Goal: Obtain resource: Download file/media

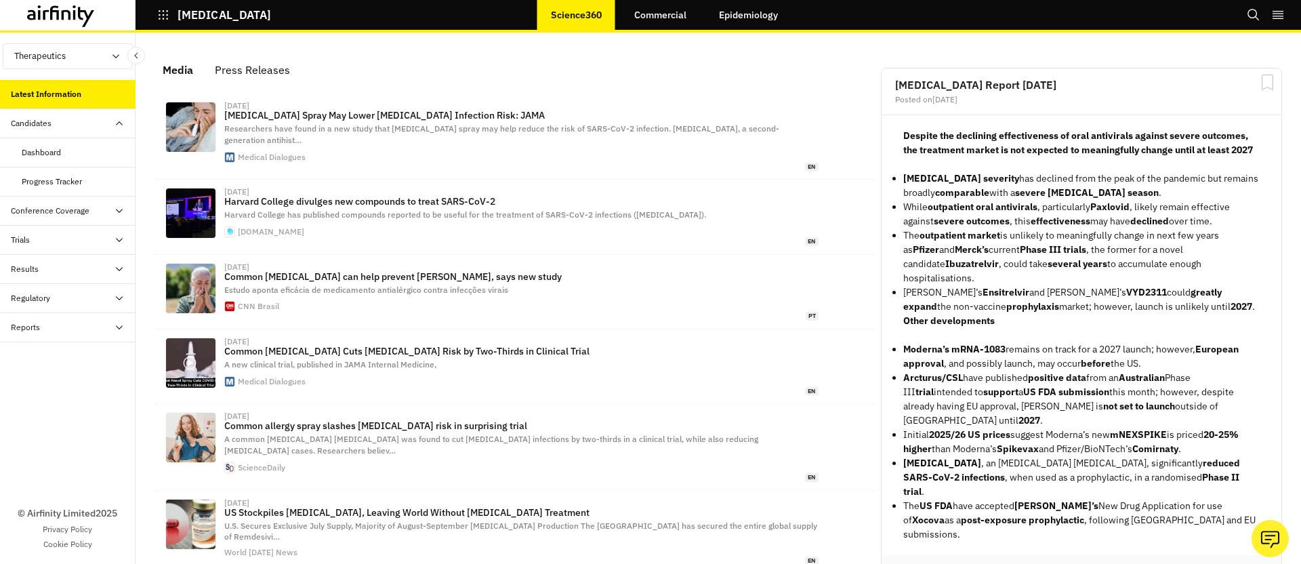
scroll to position [843, 407]
click at [36, 161] on div "Dashboard" at bounding box center [68, 152] width 136 height 29
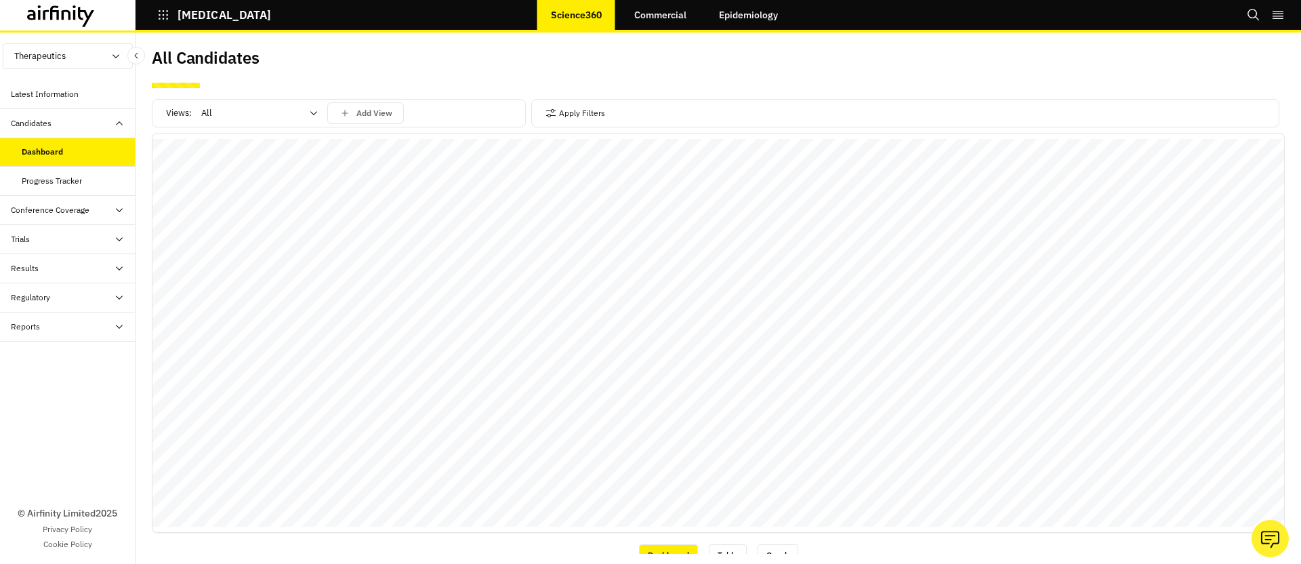
click at [606, 106] on div "Apply Filters" at bounding box center [905, 113] width 748 height 28
click at [580, 111] on button "Apply Filters" at bounding box center [575, 113] width 60 height 22
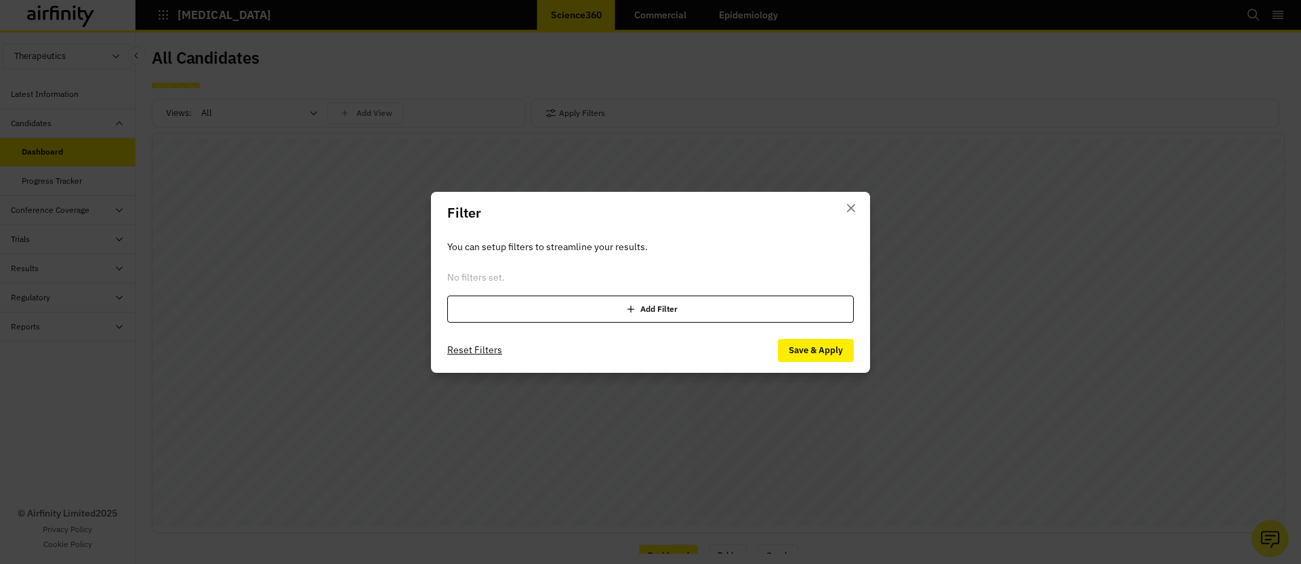
drag, startPoint x: 554, startPoint y: 339, endPoint x: 558, endPoint y: 324, distance: 15.9
click at [554, 338] on footer "Reset Filters Save & Apply" at bounding box center [650, 350] width 439 height 45
click at [563, 312] on div "Add Filter" at bounding box center [650, 308] width 407 height 27
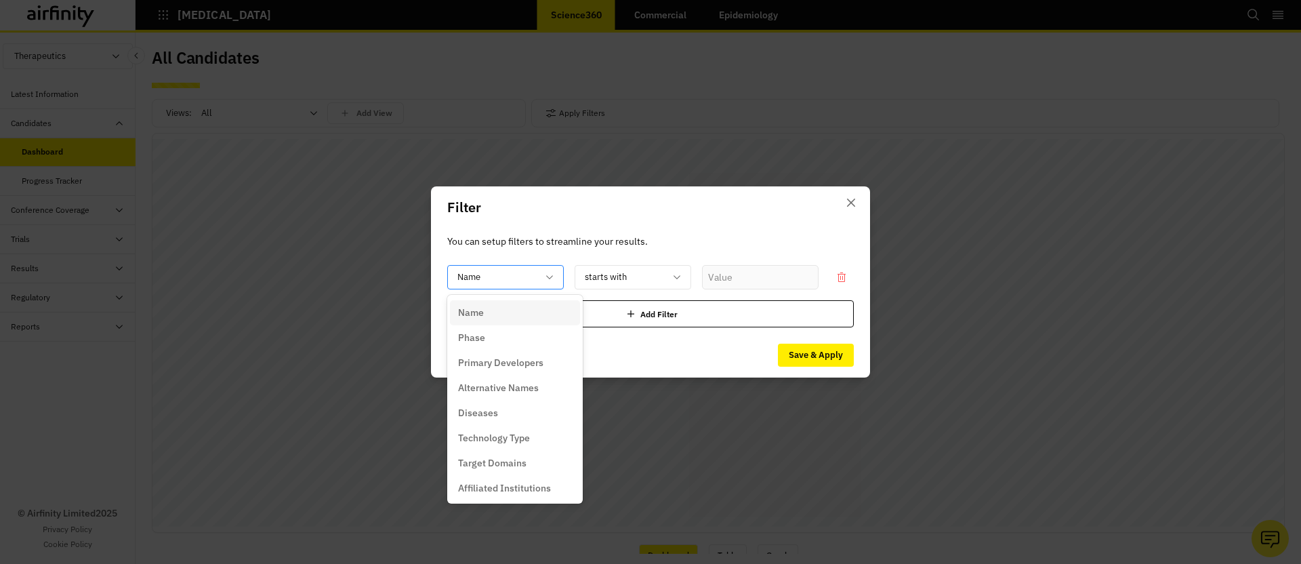
click at [526, 270] on div at bounding box center [497, 277] width 80 height 17
click at [486, 341] on div "Phase" at bounding box center [515, 338] width 114 height 14
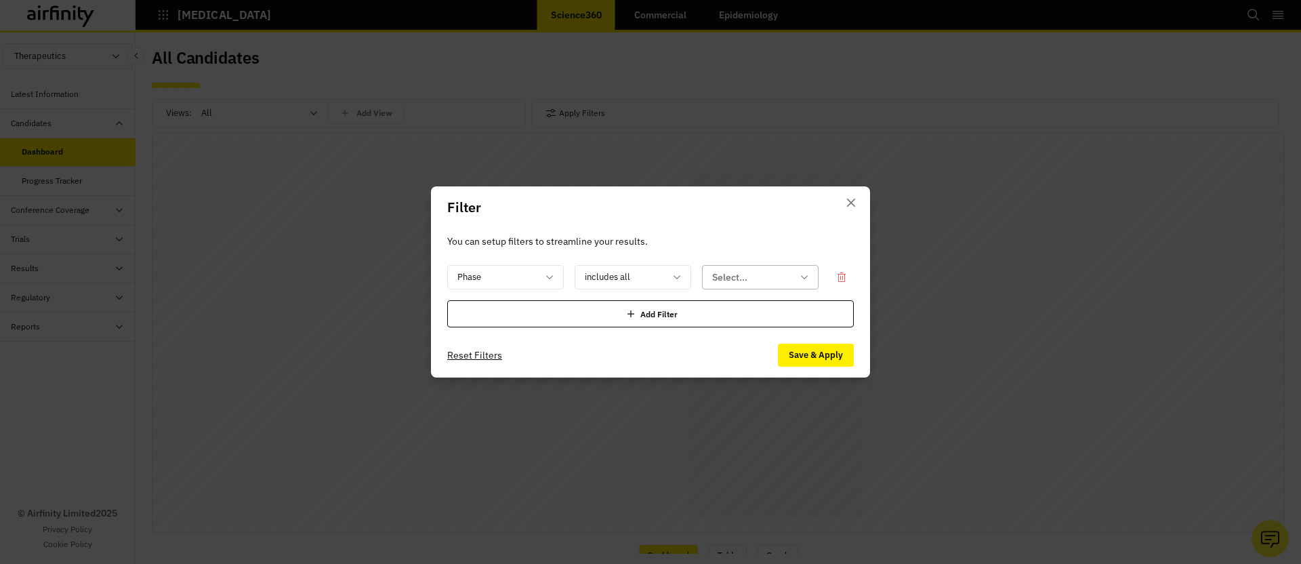
click at [764, 283] on div at bounding box center [752, 277] width 80 height 17
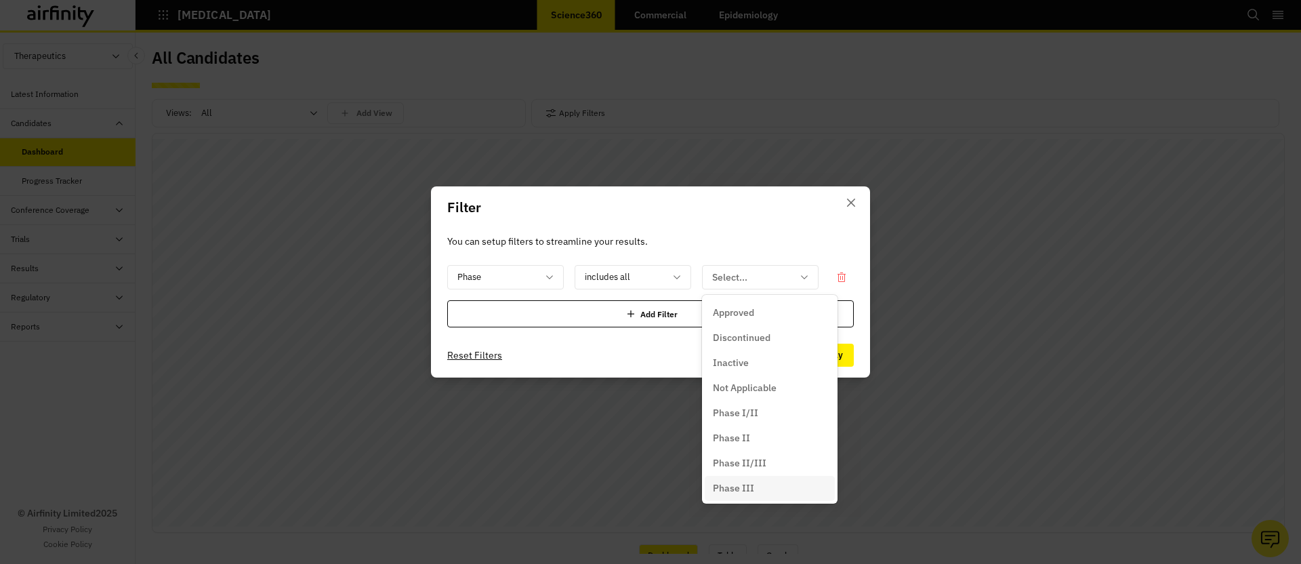
click at [737, 486] on p "Phase III" at bounding box center [733, 488] width 41 height 14
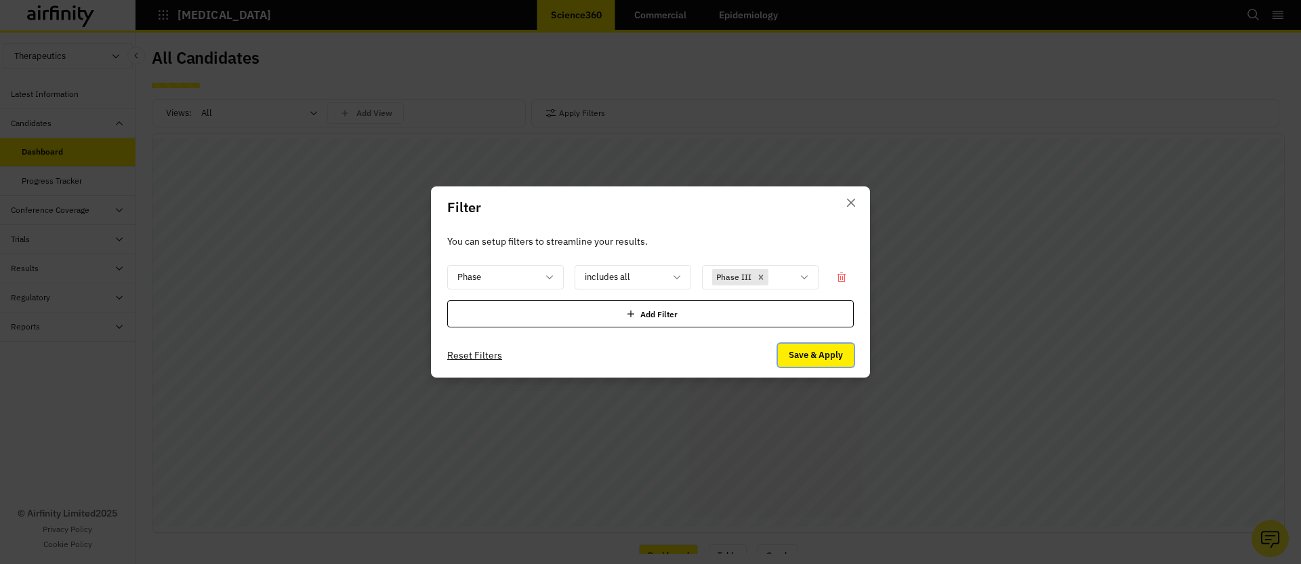
click at [800, 356] on button "Save & Apply" at bounding box center [816, 355] width 76 height 23
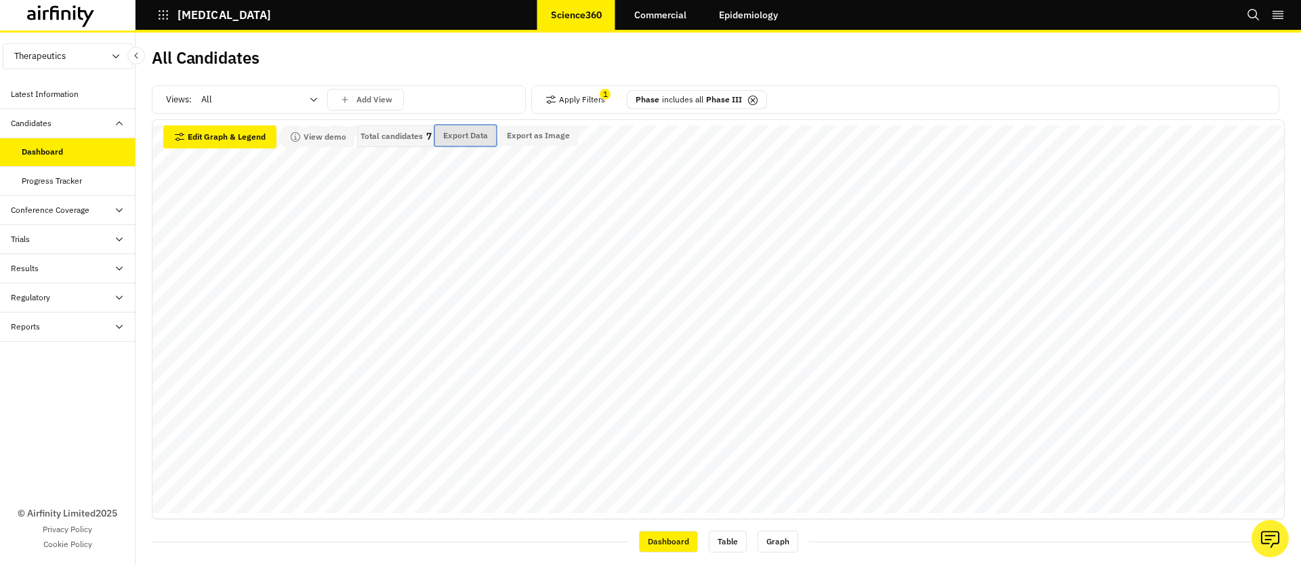
click at [467, 133] on button "Export Data" at bounding box center [465, 135] width 61 height 20
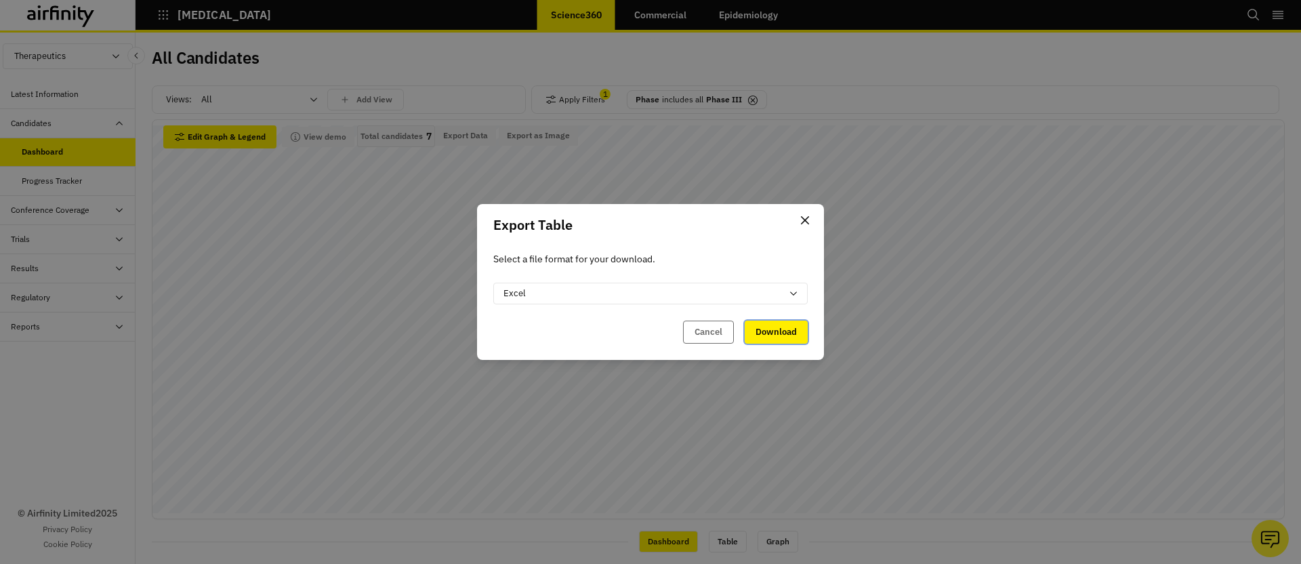
click at [785, 335] on button "Download" at bounding box center [776, 331] width 63 height 23
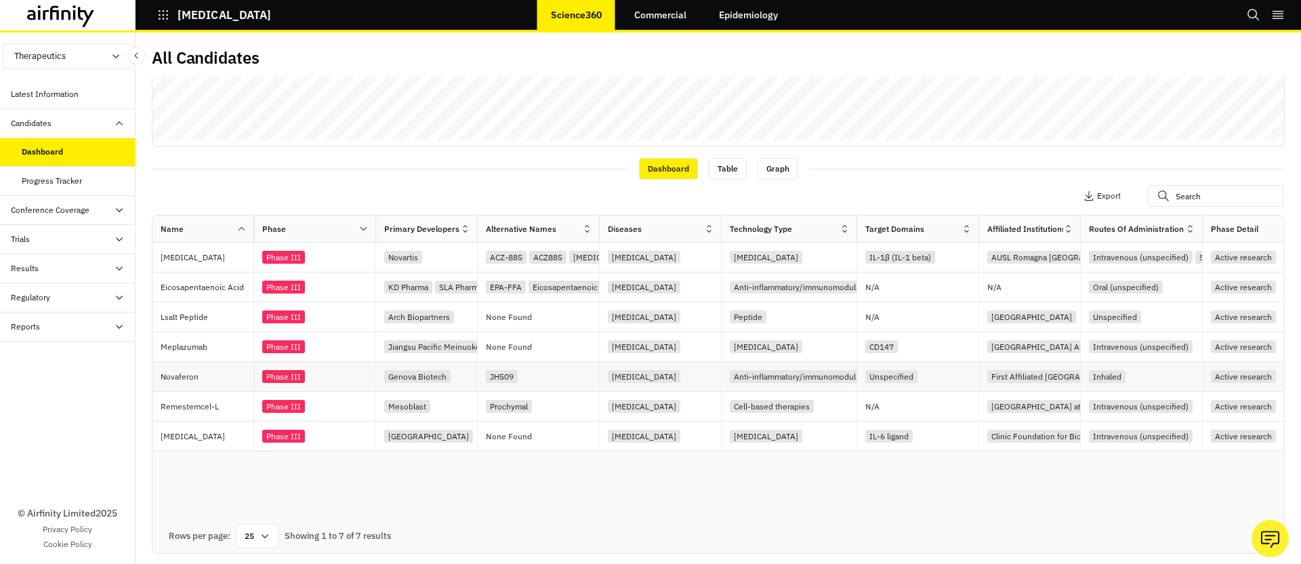
scroll to position [3, 0]
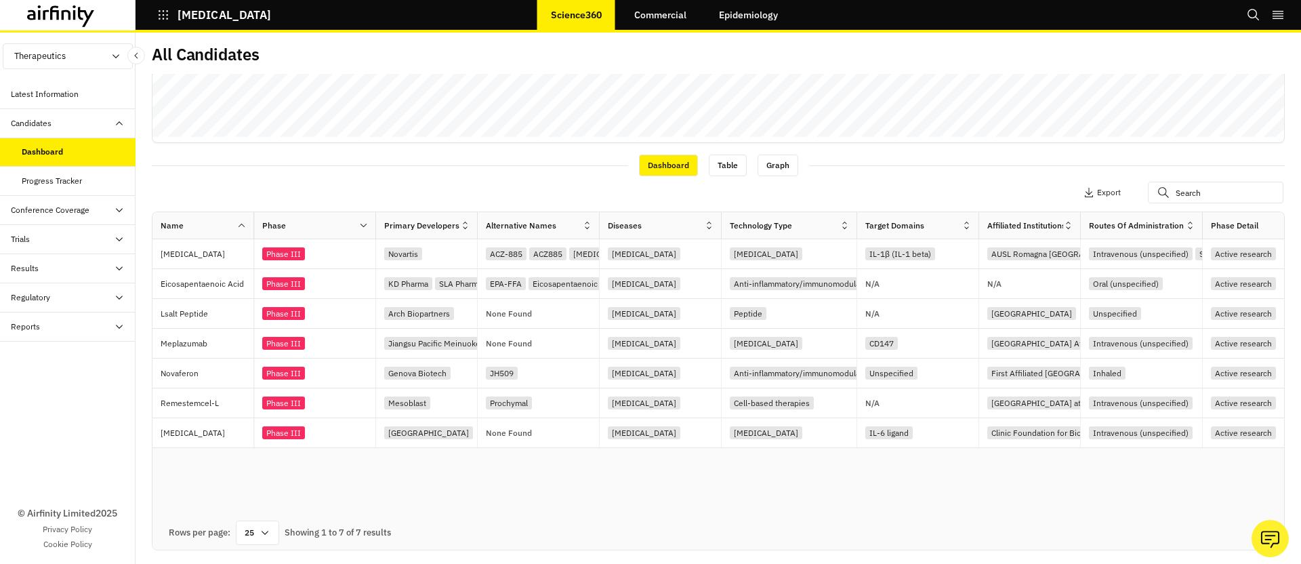
click at [59, 243] on div "Trials" at bounding box center [73, 239] width 125 height 12
click at [50, 264] on div "Table" at bounding box center [79, 268] width 114 height 12
